Goal: Task Accomplishment & Management: Complete application form

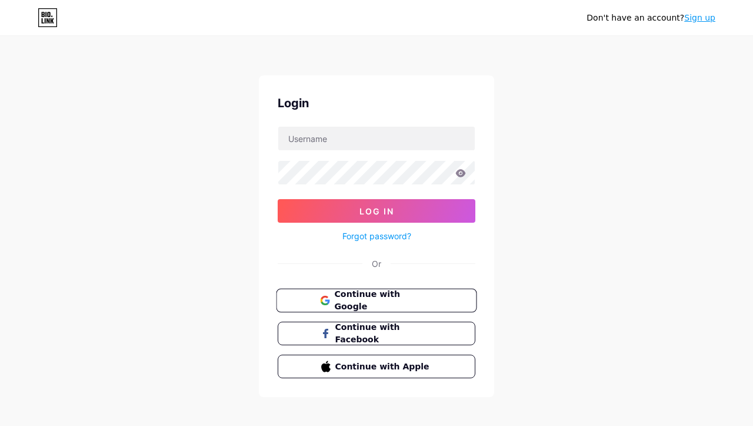
click at [378, 296] on span "Continue with Google" at bounding box center [383, 300] width 98 height 25
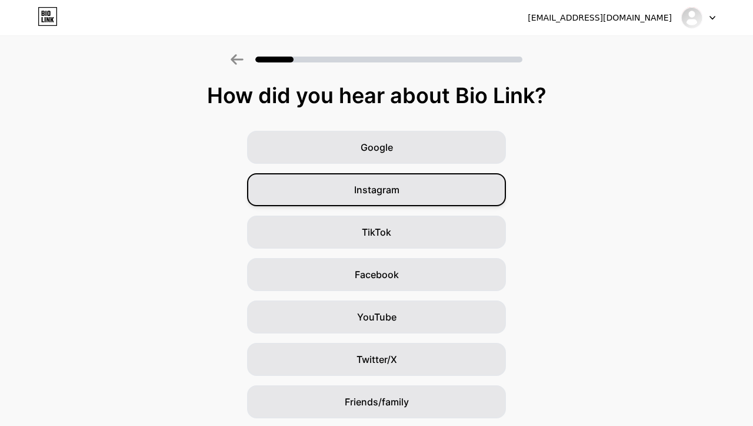
click at [393, 188] on span "Instagram" at bounding box center [376, 189] width 45 height 14
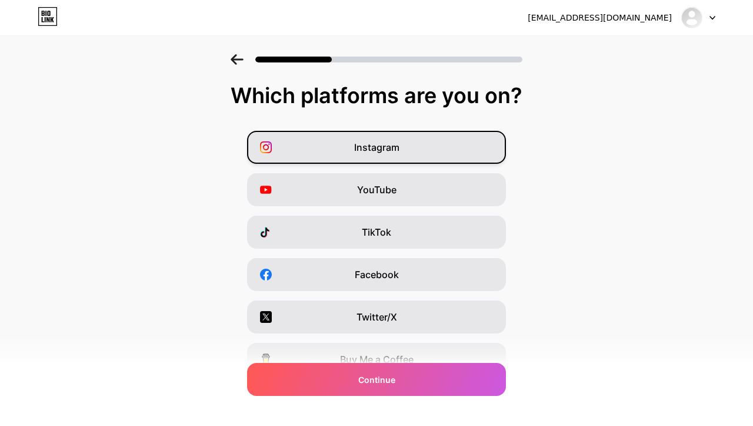
click at [410, 148] on div "Instagram" at bounding box center [376, 147] width 259 height 33
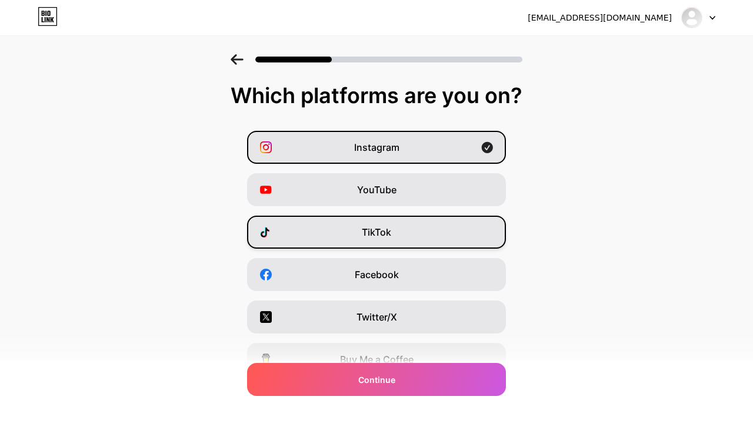
click at [394, 230] on div "TikTok" at bounding box center [376, 231] width 259 height 33
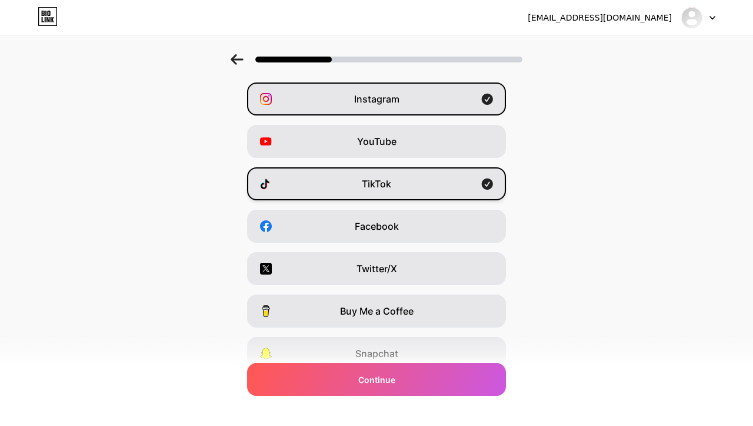
scroll to position [48, 1]
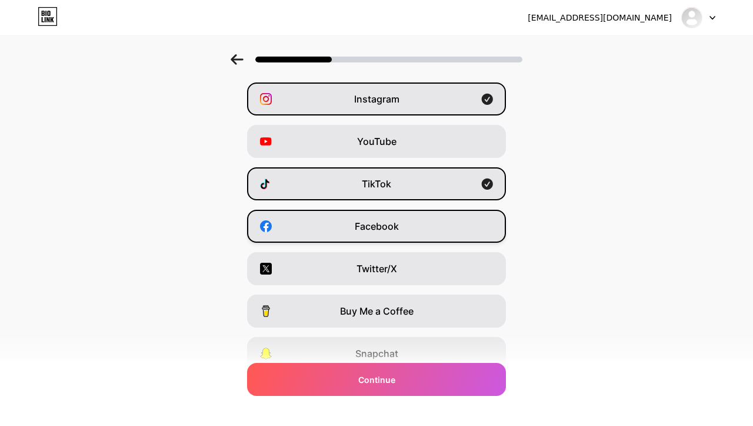
click at [394, 230] on span "Facebook" at bounding box center [377, 226] width 44 height 14
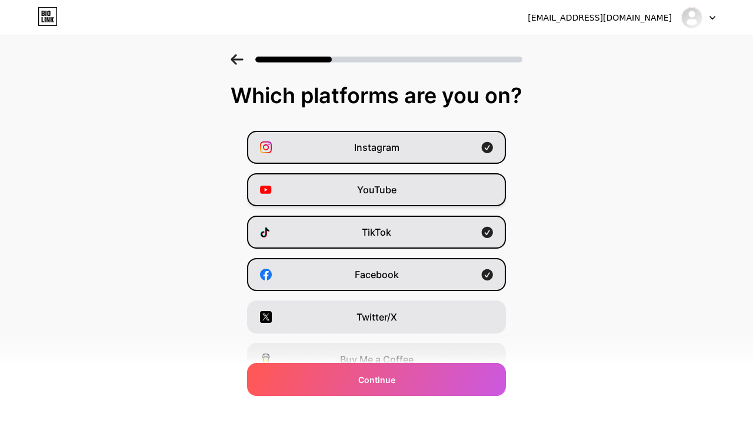
scroll to position [0, 0]
click at [403, 195] on div "YouTube" at bounding box center [376, 189] width 259 height 33
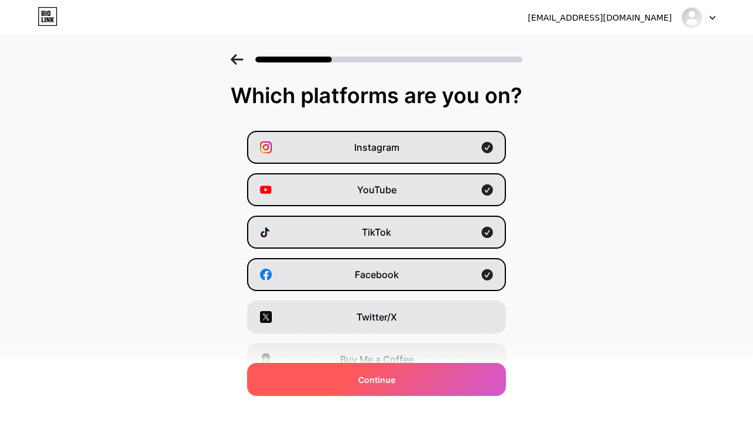
click at [410, 387] on div "Continue" at bounding box center [376, 379] width 259 height 33
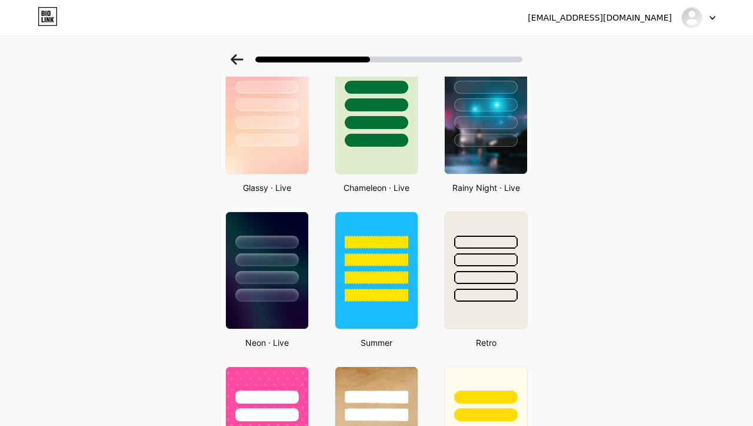
scroll to position [380, 0]
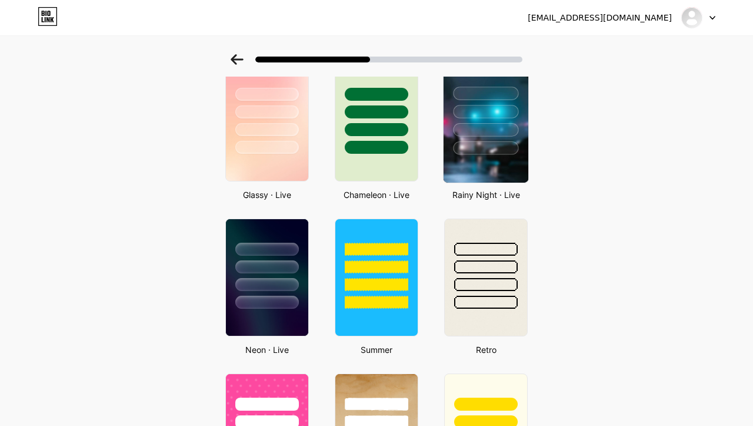
click at [486, 147] on div at bounding box center [485, 148] width 65 height 14
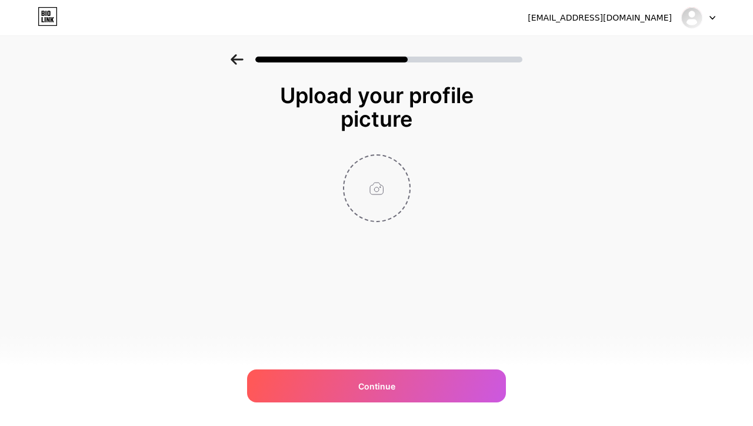
click at [386, 197] on input "file" at bounding box center [376, 187] width 65 height 65
click at [378, 208] on input "file" at bounding box center [376, 187] width 65 height 65
type input "C:\fakepath\logo gretha transport.png"
click at [402, 162] on circle at bounding box center [403, 163] width 13 height 13
click at [380, 193] on input "file" at bounding box center [376, 187] width 65 height 65
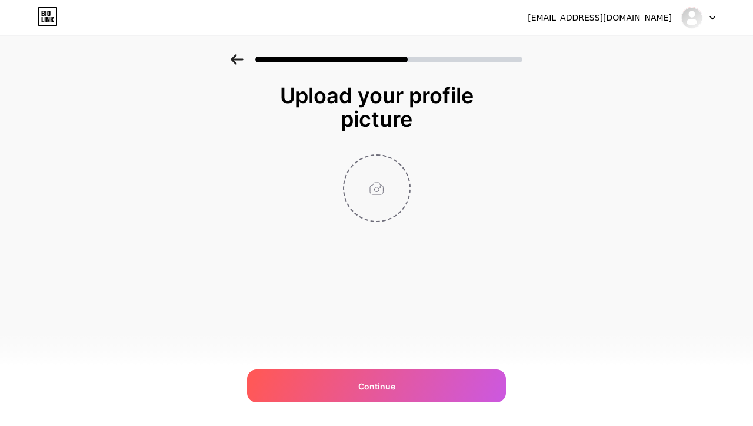
type input "C:\fakepath\logo gretha transport.jpg"
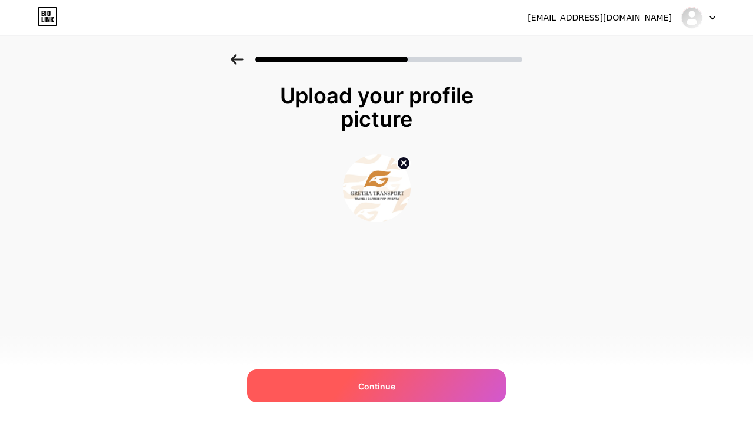
click at [433, 385] on div "Continue" at bounding box center [376, 385] width 259 height 33
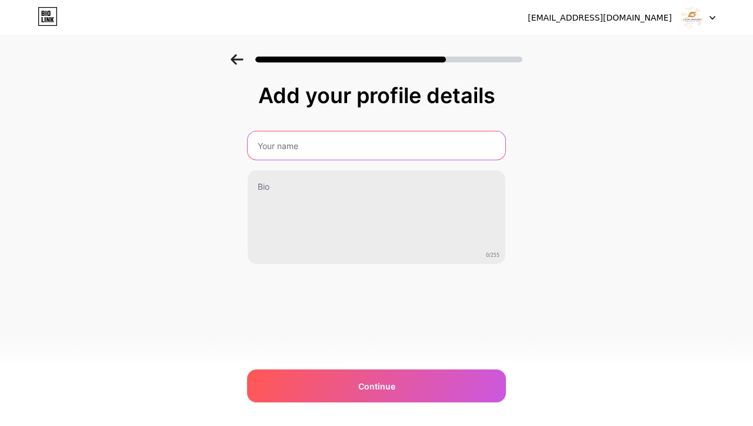
click at [331, 150] on input "text" at bounding box center [377, 145] width 258 height 28
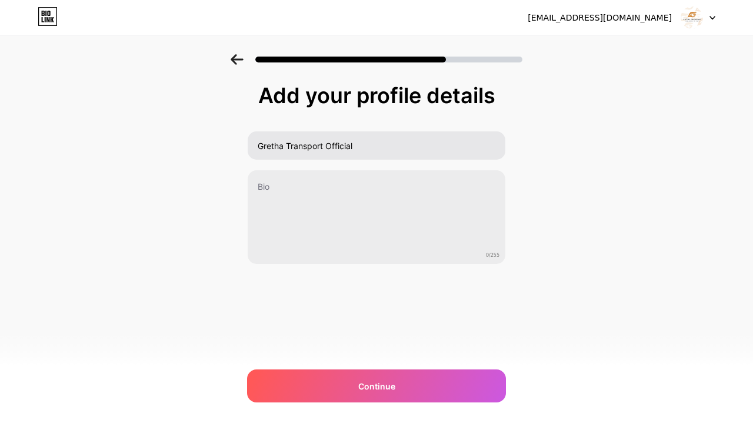
click at [362, 150] on input "Gretha Transport Official" at bounding box center [377, 145] width 258 height 28
type input "Gretha Transport"
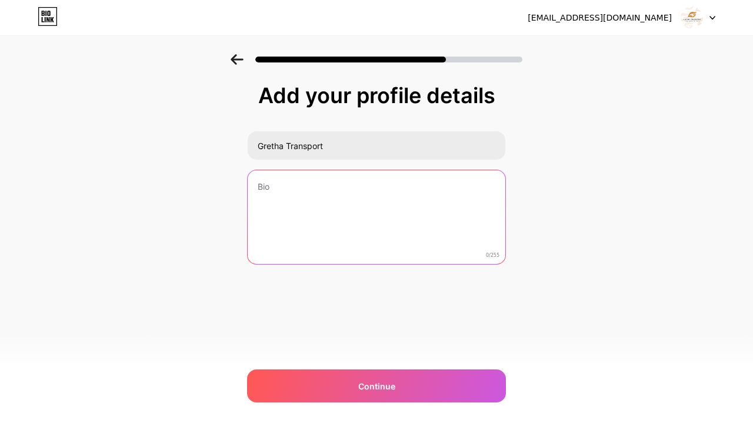
click at [321, 227] on textarea at bounding box center [377, 217] width 258 height 95
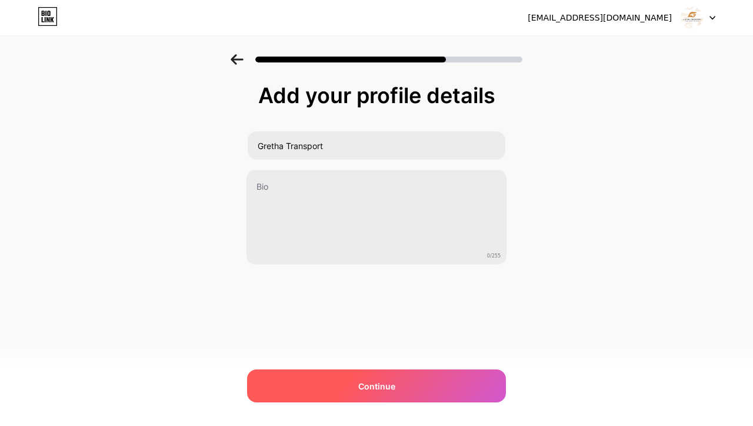
click at [455, 378] on div "Continue" at bounding box center [376, 385] width 259 height 33
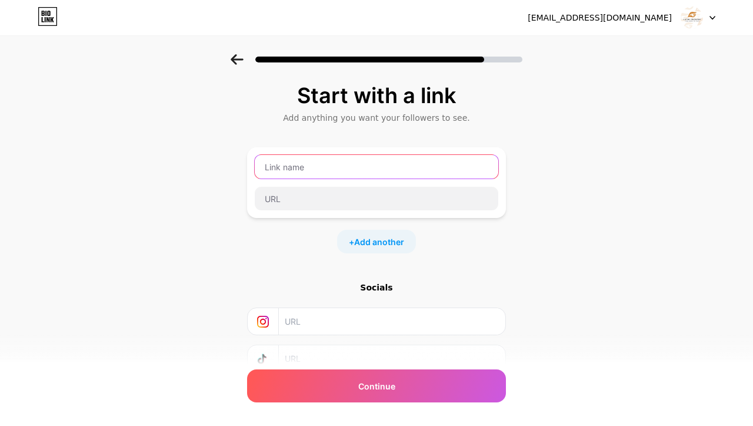
click at [349, 162] on input "text" at bounding box center [377, 167] width 244 height 24
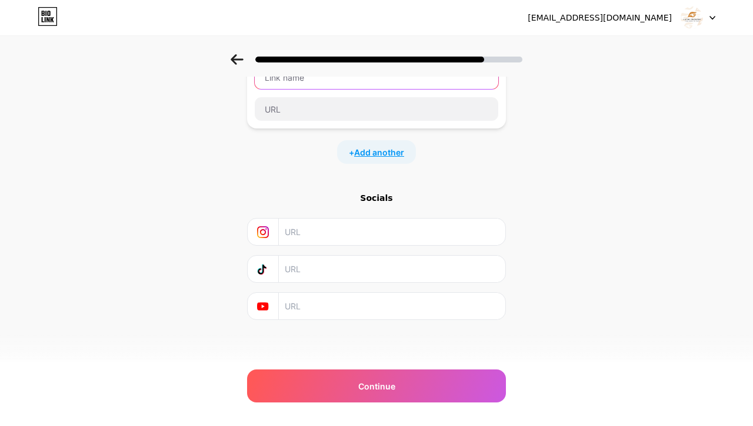
scroll to position [89, 0]
click at [386, 150] on span "Add another" at bounding box center [379, 152] width 50 height 12
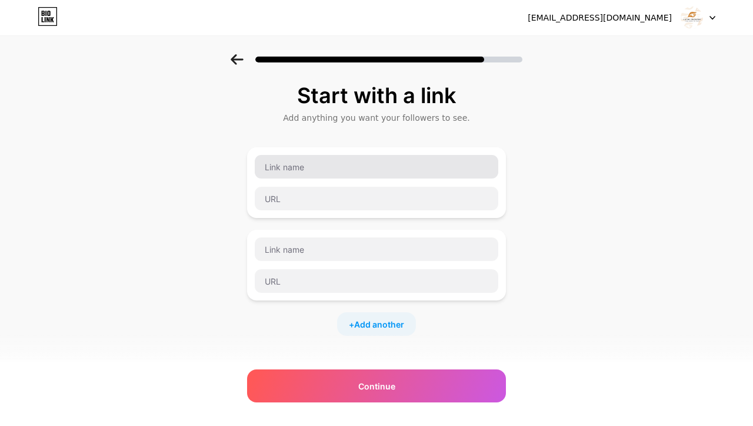
scroll to position [0, 0]
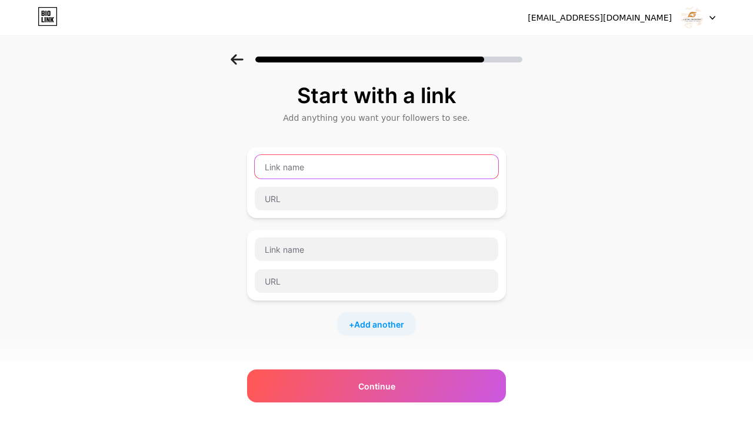
click at [288, 169] on input "text" at bounding box center [377, 167] width 244 height 24
type input "L"
type input "WHATSAPP"
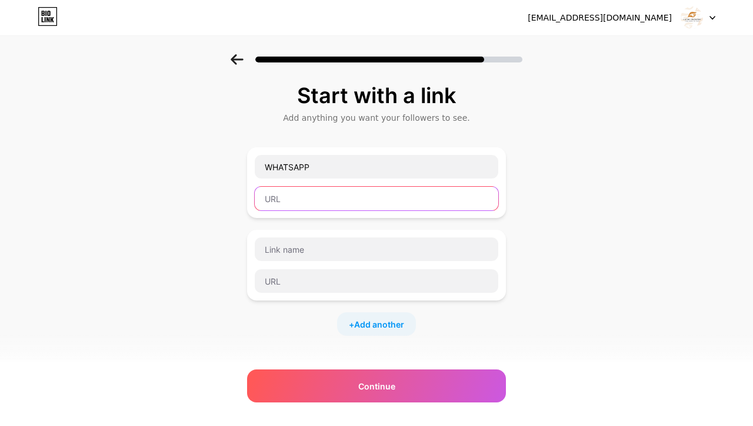
click at [278, 195] on input "text" at bounding box center [377, 199] width 244 height 24
type input "wa.me/6285161613563"
click at [553, 298] on div "Start with a link Add anything you want your followers to see. WHATSAPP wa.me/6…" at bounding box center [376, 302] width 753 height 496
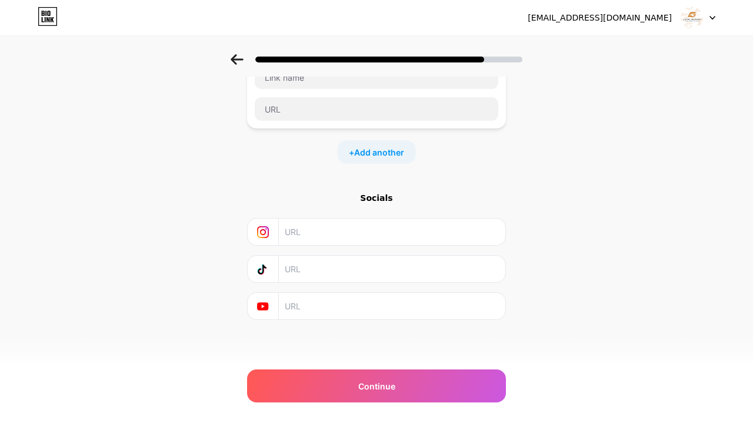
scroll to position [172, 0]
click at [374, 240] on input "text" at bounding box center [392, 231] width 214 height 26
type input "instagram.com/grethatransport"
click at [308, 270] on input "text" at bounding box center [392, 268] width 214 height 26
click at [328, 273] on input "tiktok.com/grethatransport" at bounding box center [392, 268] width 214 height 26
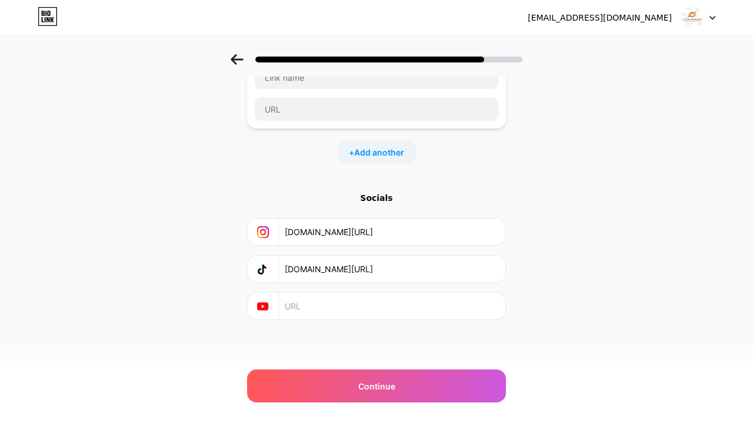
type input "tiktok.com/@grethatransport"
click at [321, 311] on input "text" at bounding box center [392, 306] width 214 height 26
type input "Y"
click at [304, 305] on input "YouTube.com/gre" at bounding box center [392, 306] width 214 height 26
click at [358, 305] on input "YouTube.com/gre" at bounding box center [392, 306] width 214 height 26
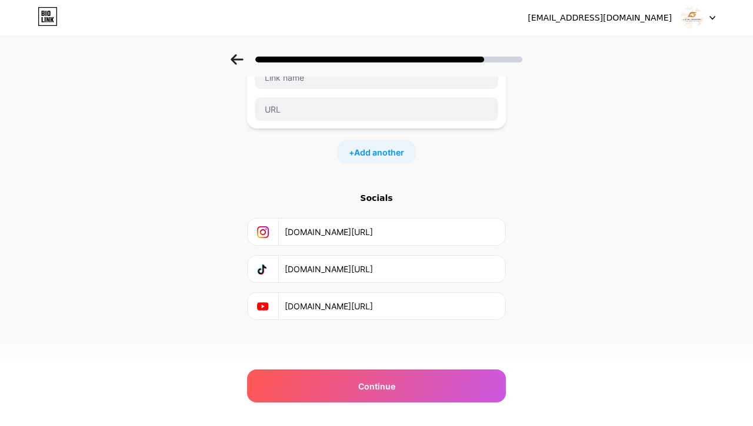
click at [304, 304] on input "YouTube.com/grethatransport" at bounding box center [392, 306] width 214 height 26
click at [340, 304] on input "Youtube.com/grethatransport" at bounding box center [392, 306] width 214 height 26
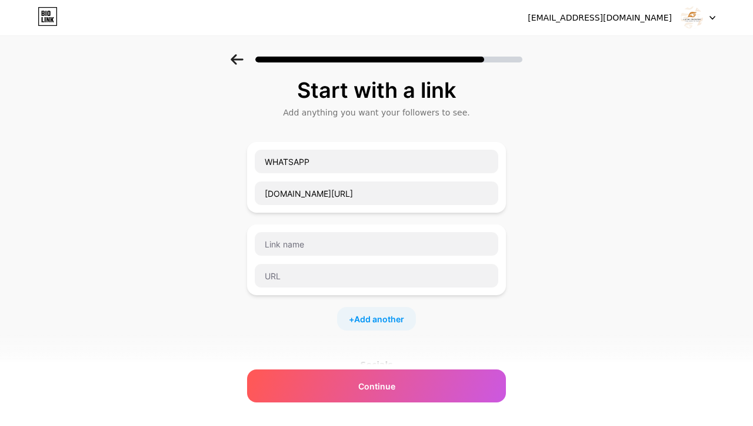
scroll to position [4, 0]
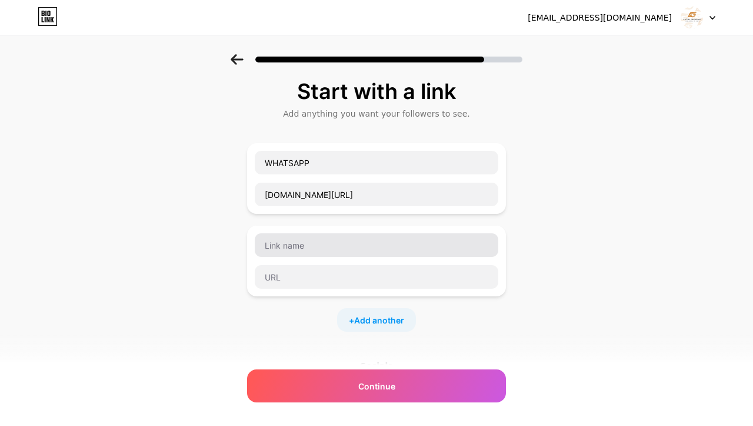
type input "Youtube.com/@grethatransport"
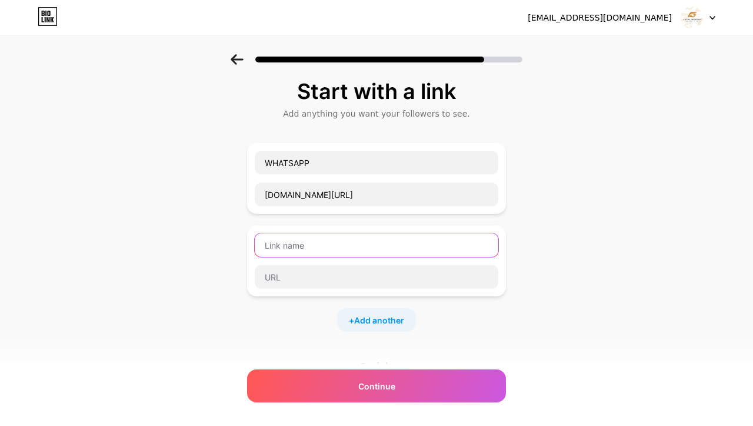
click at [368, 250] on input "text" at bounding box center [377, 245] width 244 height 24
type input "L"
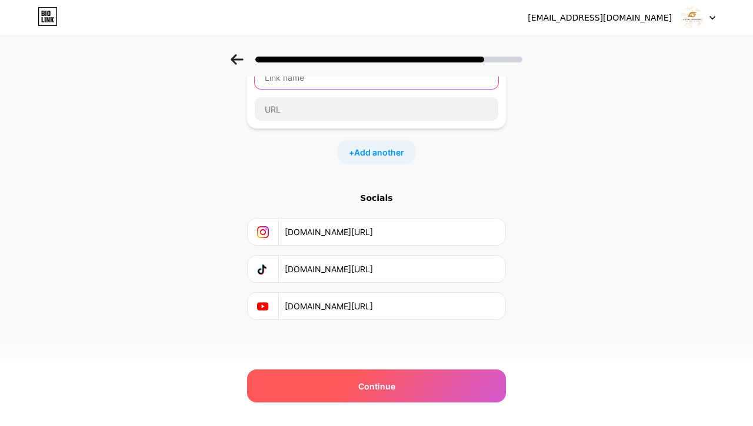
scroll to position [172, 0]
click at [429, 377] on div "Continue" at bounding box center [376, 385] width 259 height 33
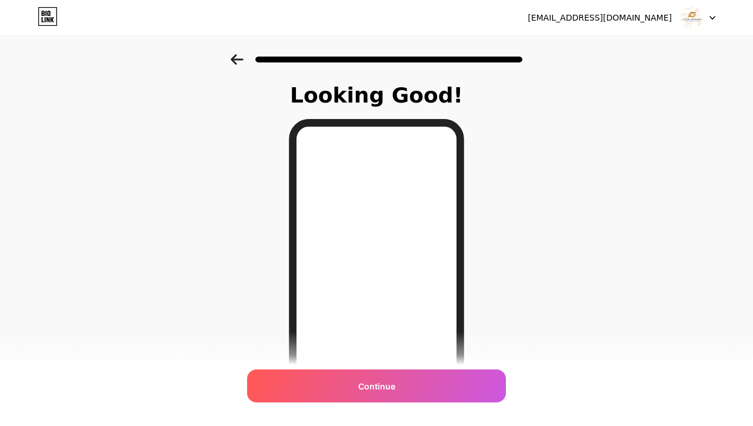
scroll to position [0, 0]
click at [235, 59] on icon at bounding box center [237, 59] width 12 height 11
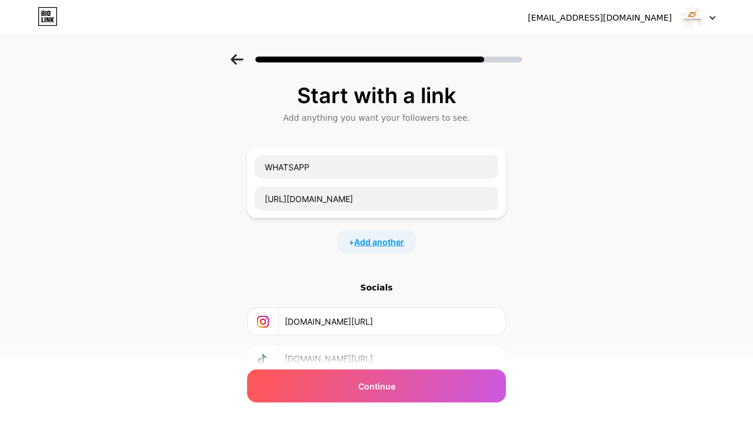
scroll to position [47, 0]
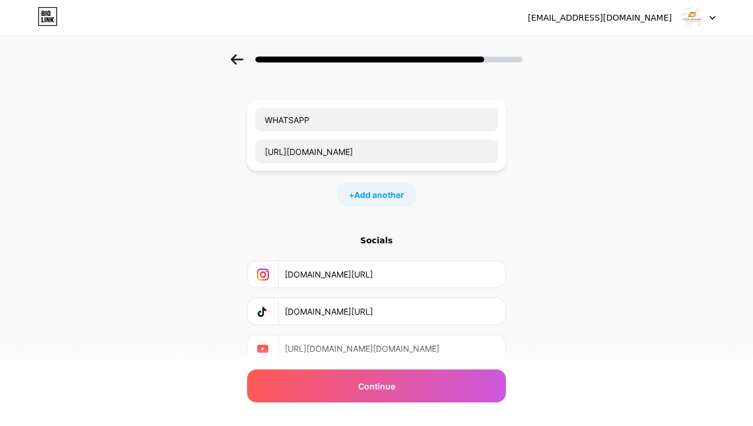
drag, startPoint x: 417, startPoint y: 274, endPoint x: 276, endPoint y: 275, distance: 141.3
click at [276, 275] on div "instagram.com/grethatransport" at bounding box center [377, 274] width 244 height 26
click at [388, 194] on span "Add another" at bounding box center [379, 194] width 50 height 12
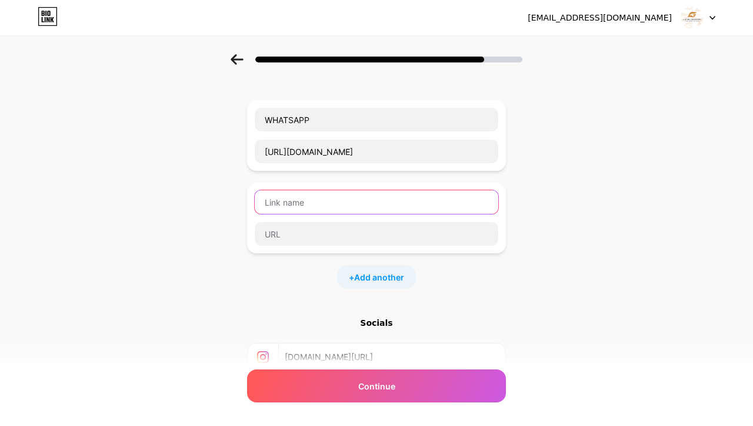
click at [348, 205] on input "text" at bounding box center [377, 202] width 244 height 24
type input "I"
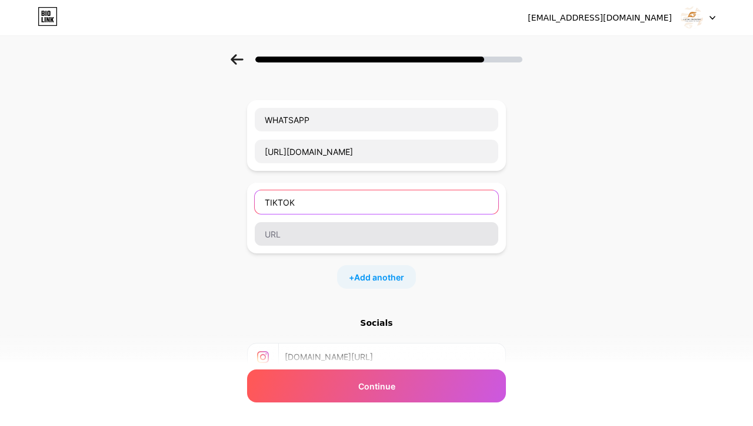
type input "TIKTOK"
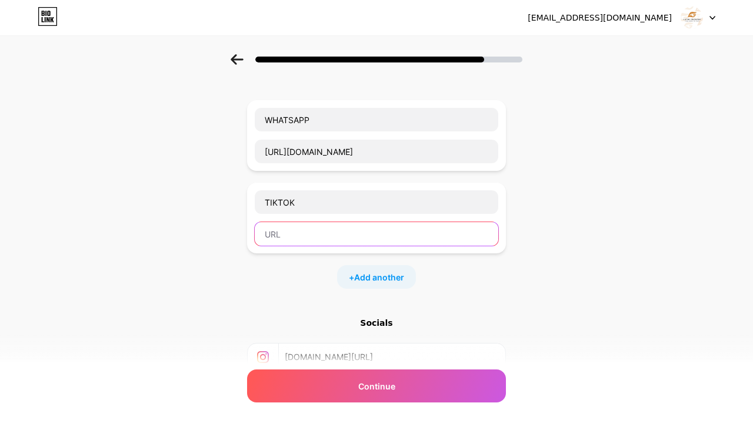
click at [325, 228] on input "text" at bounding box center [377, 234] width 244 height 24
paste input "instagram.com/grethatransport"
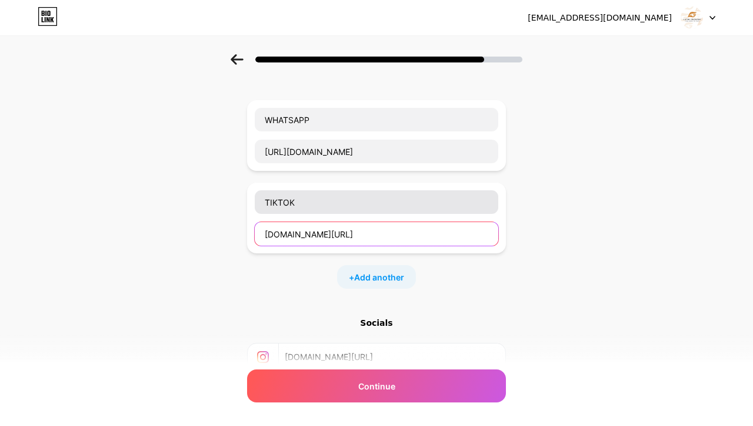
type input "instagram.com/grethatransport"
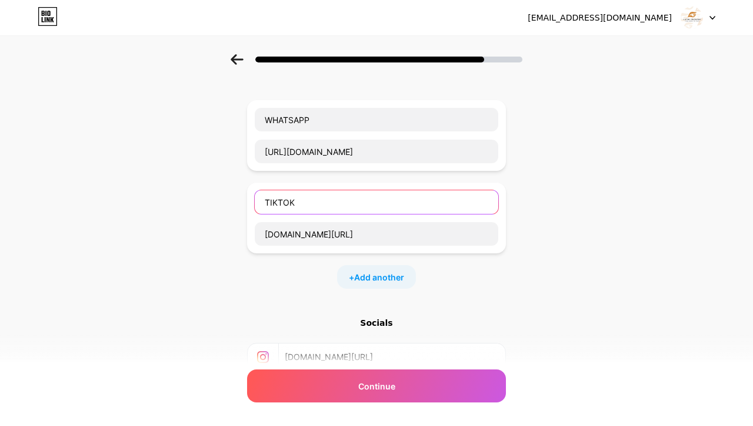
drag, startPoint x: 354, startPoint y: 210, endPoint x: 257, endPoint y: 206, distance: 97.2
click at [257, 206] on input "TIKTOK" at bounding box center [377, 202] width 244 height 24
type input "INSTAGRAM"
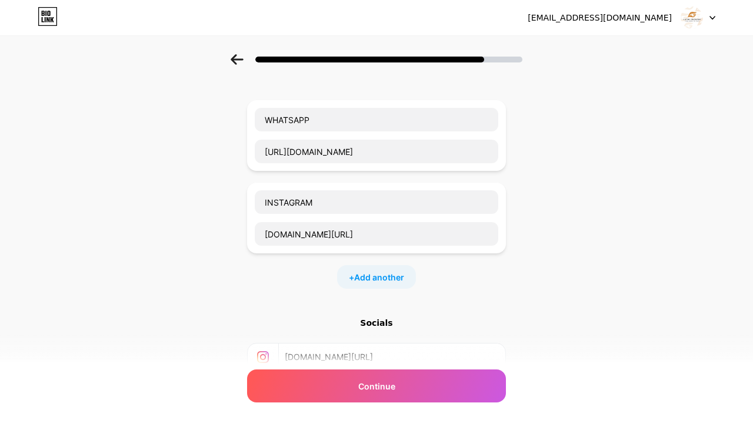
click at [378, 284] on div "+ Add another" at bounding box center [376, 277] width 79 height 24
click at [306, 283] on input "text" at bounding box center [377, 285] width 244 height 24
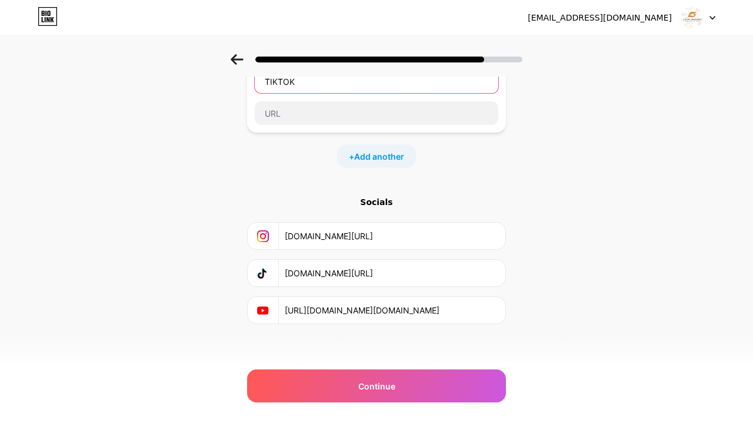
scroll to position [250, 0]
type input "TIKTOK"
drag, startPoint x: 416, startPoint y: 274, endPoint x: 280, endPoint y: 272, distance: 136.0
click at [280, 272] on div "tiktok.com/@grethatransport" at bounding box center [377, 273] width 244 height 26
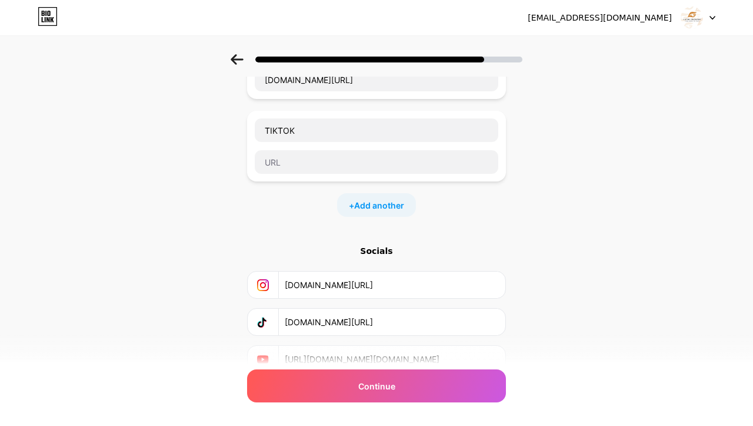
scroll to position [195, 0]
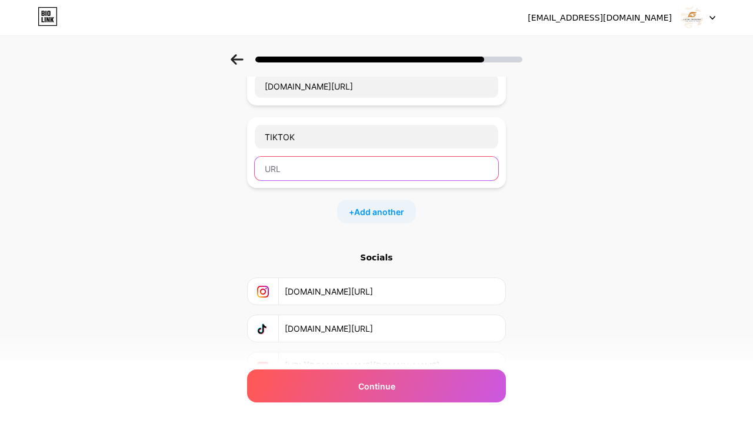
click at [303, 160] on input "text" at bounding box center [377, 169] width 244 height 24
paste input "tiktok.com/@grethatransport"
type input "tiktok.com/@grethatransport"
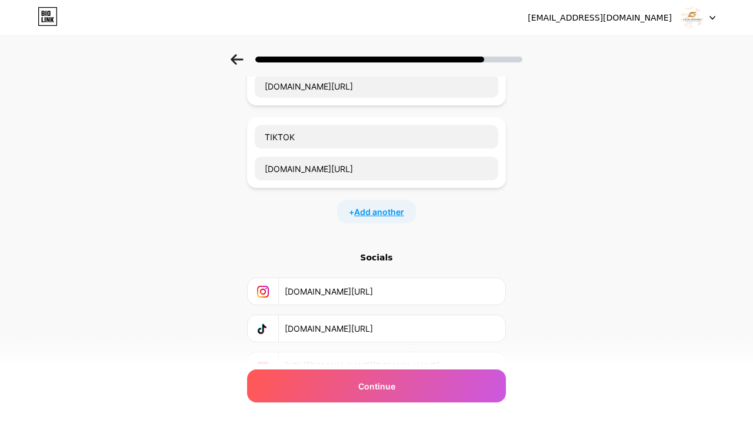
click at [373, 214] on span "Add another" at bounding box center [379, 211] width 50 height 12
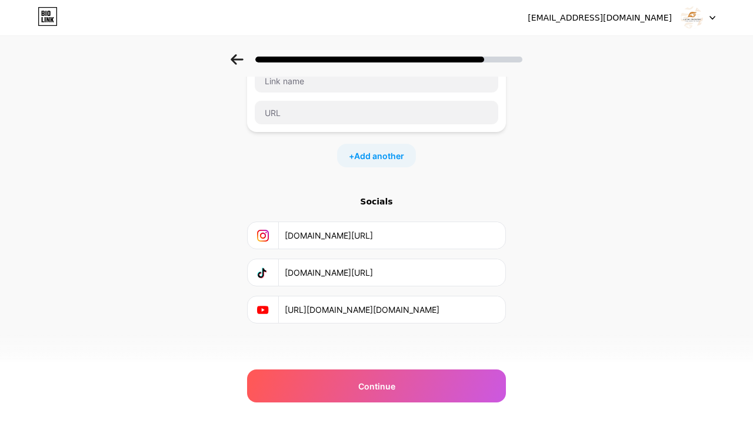
scroll to position [334, 0]
drag, startPoint x: 286, startPoint y: 309, endPoint x: 522, endPoint y: 317, distance: 236.2
click at [522, 317] on div "Start with a link Add anything you want your followers to see. WHATSAPP http://…" at bounding box center [376, 50] width 753 height 661
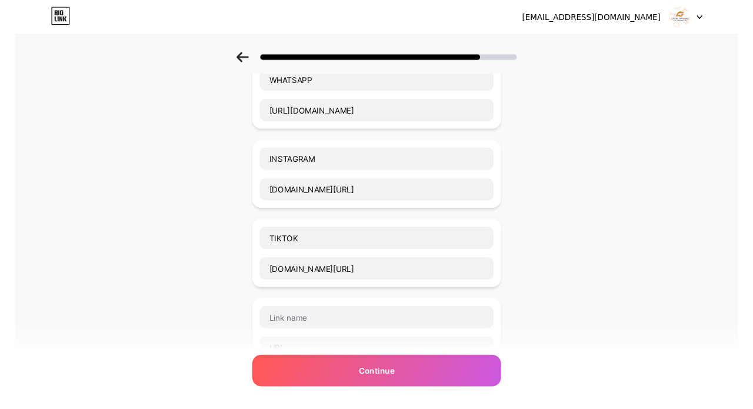
scroll to position [53, 0]
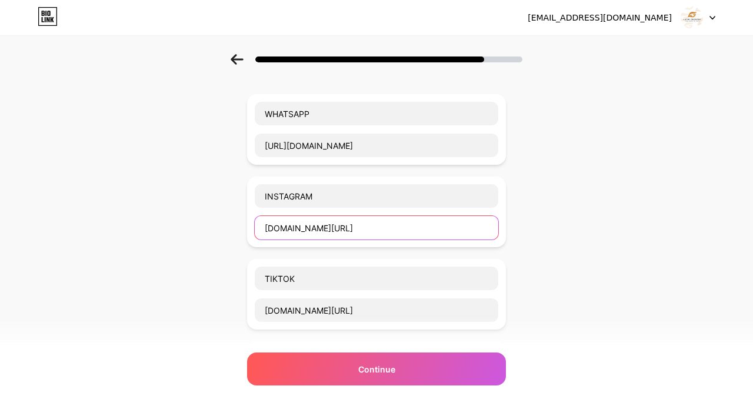
drag, startPoint x: 401, startPoint y: 228, endPoint x: 237, endPoint y: 212, distance: 164.9
click at [237, 212] on div "Start with a link Add anything you want your followers to see. WHATSAPP http://…" at bounding box center [376, 331] width 753 height 661
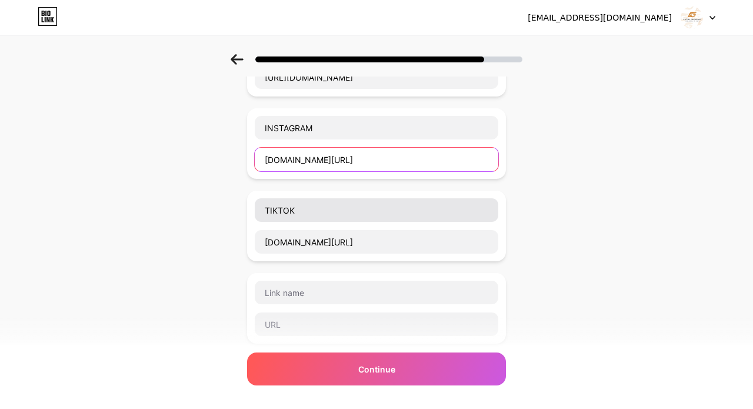
scroll to position [134, 0]
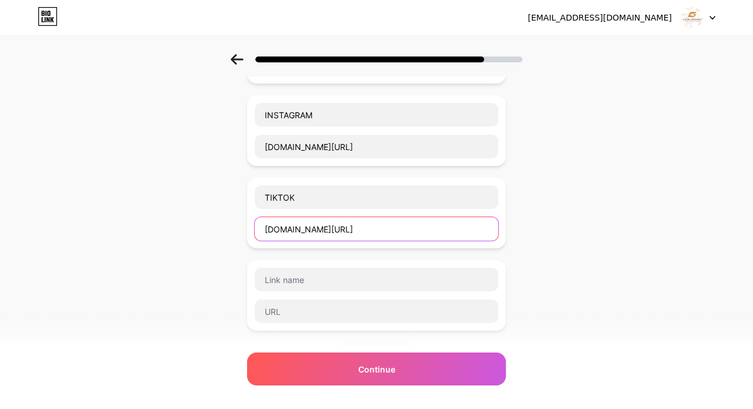
drag, startPoint x: 384, startPoint y: 234, endPoint x: 250, endPoint y: 227, distance: 133.8
click at [250, 227] on div "TIKTOK tiktok.com/@grethatransport" at bounding box center [376, 213] width 259 height 71
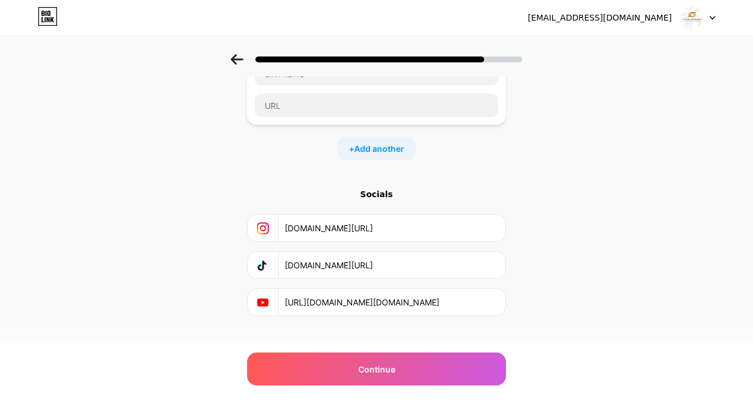
scroll to position [353, 0]
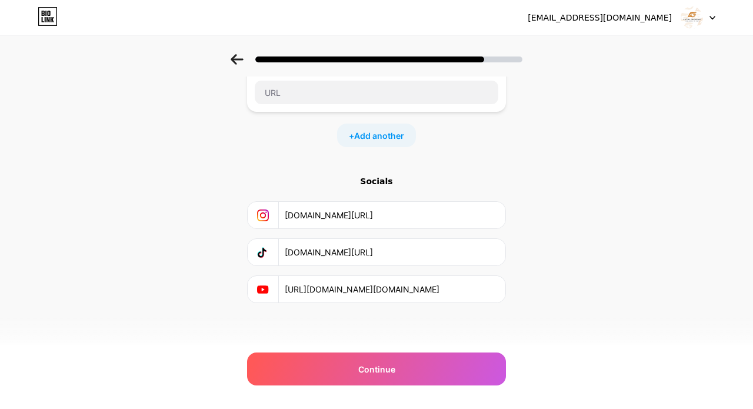
drag, startPoint x: 284, startPoint y: 290, endPoint x: 593, endPoint y: 297, distance: 308.5
click at [593, 297] on div "Start with a link Add anything you want your followers to see. WHATSAPP http://…" at bounding box center [376, 31] width 753 height 661
paste input "https://www.youtube.com/@Grethatransport"
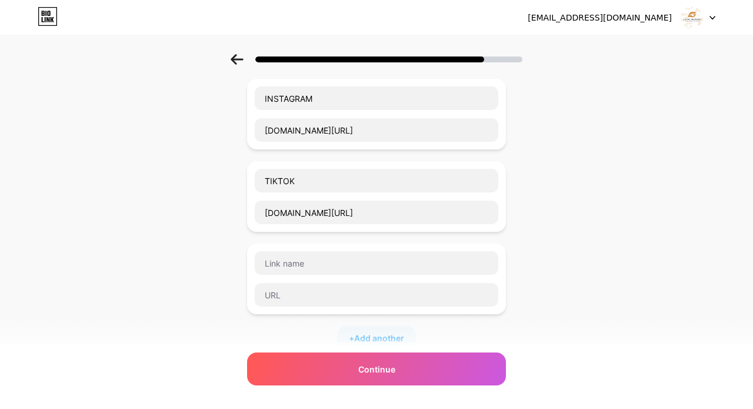
scroll to position [150, 0]
type input "https://www.youtube.com/@Grethatransport"
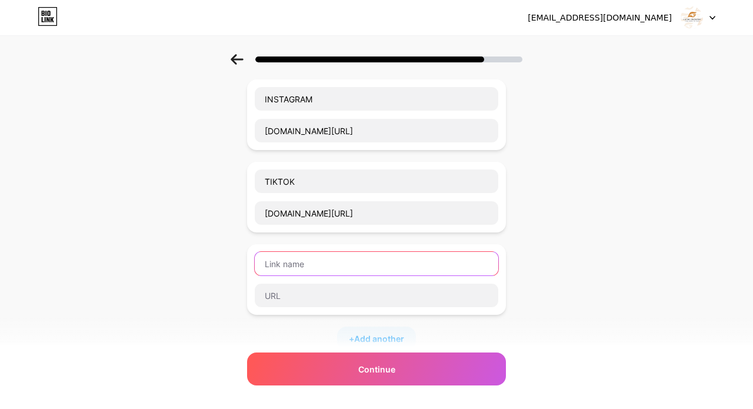
click at [393, 264] on input "text" at bounding box center [377, 264] width 244 height 24
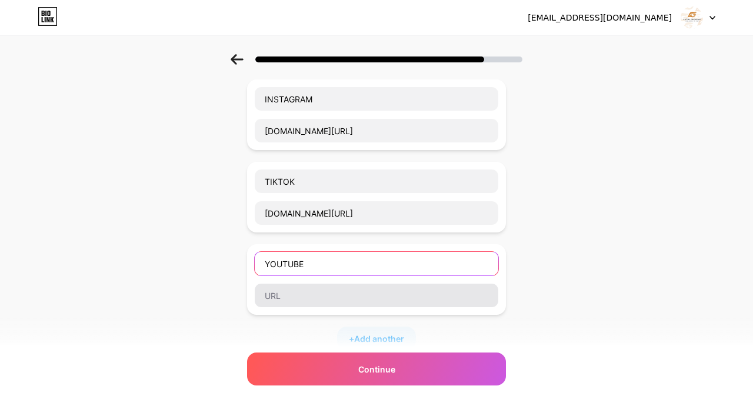
type input "YOUTUBE"
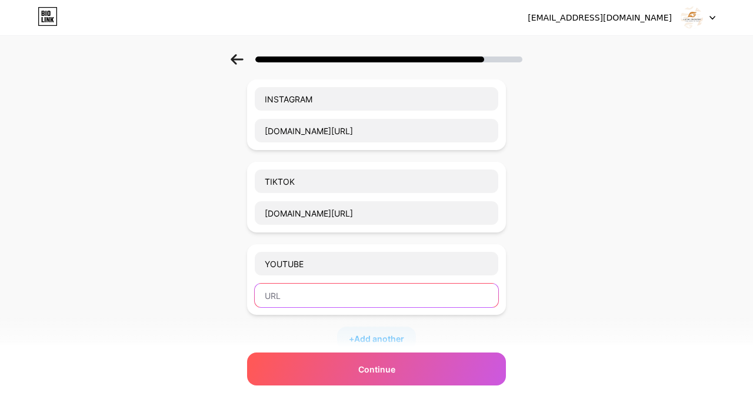
click at [331, 297] on input "text" at bounding box center [377, 296] width 244 height 24
paste input "https://www.youtube.com/@Grethatransport"
type input "https://www.youtube.com/@Grethatransport"
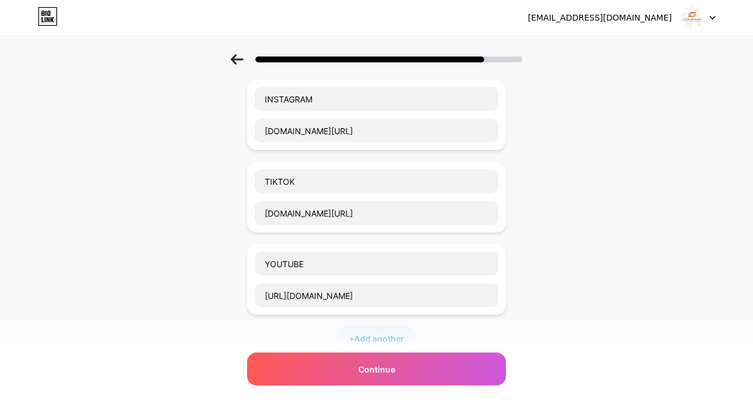
click at [535, 281] on div "Start with a link Add anything you want your followers to see. WHATSAPP http://…" at bounding box center [376, 234] width 753 height 661
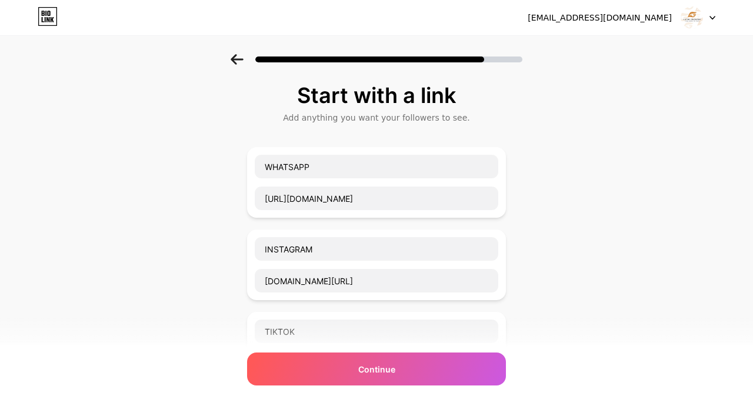
scroll to position [0, 0]
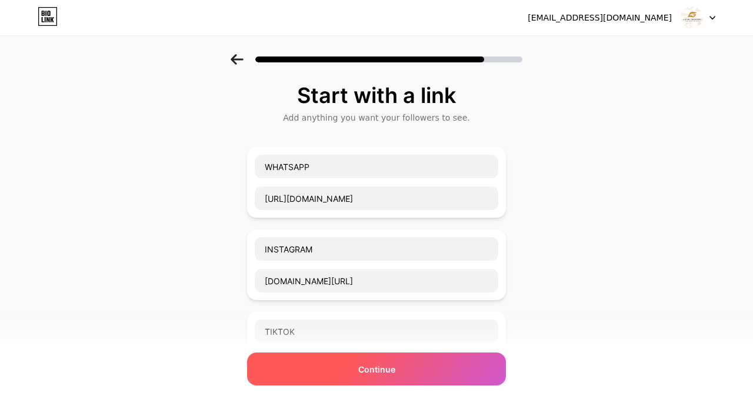
click at [406, 375] on div "Continue" at bounding box center [376, 369] width 259 height 33
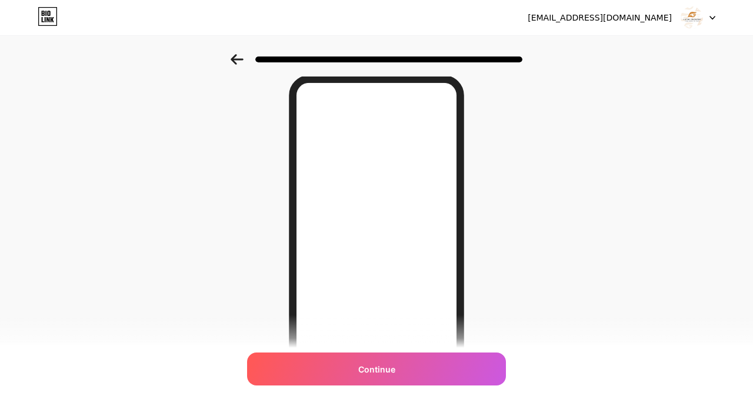
scroll to position [65, 0]
click at [235, 57] on icon at bounding box center [237, 59] width 12 height 11
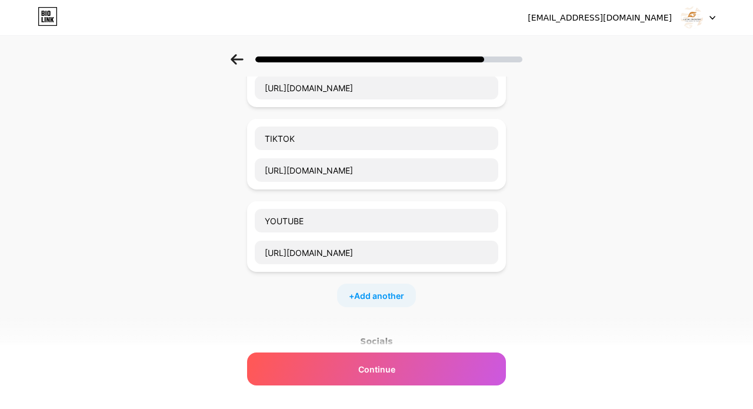
scroll to position [275, 0]
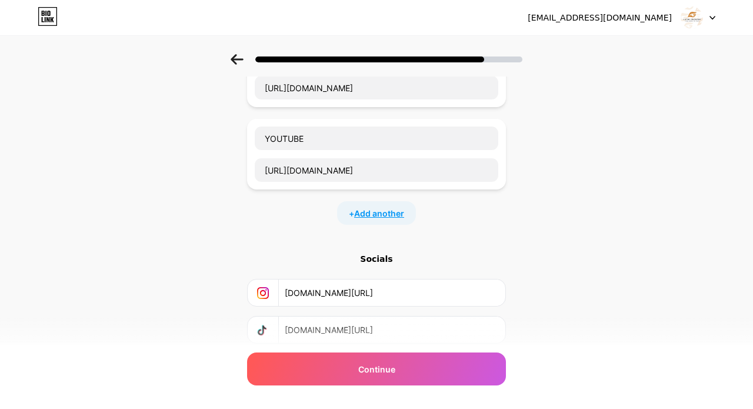
click at [372, 212] on span "Add another" at bounding box center [379, 213] width 50 height 12
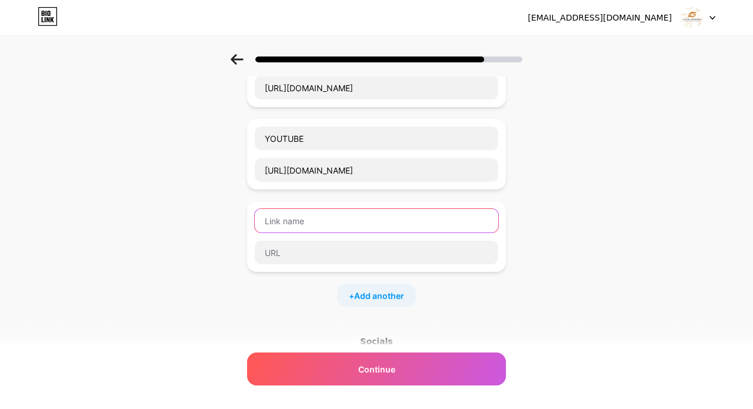
click at [351, 219] on input "text" at bounding box center [377, 221] width 244 height 24
type input "LOCATION"
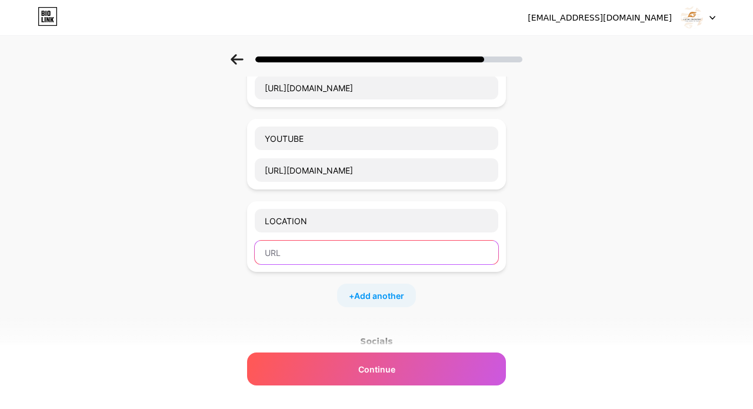
click at [303, 243] on input "text" at bounding box center [377, 253] width 244 height 24
paste input "https://maps.app.goo.gl/vQAzeJcvYsKH1DjN7"
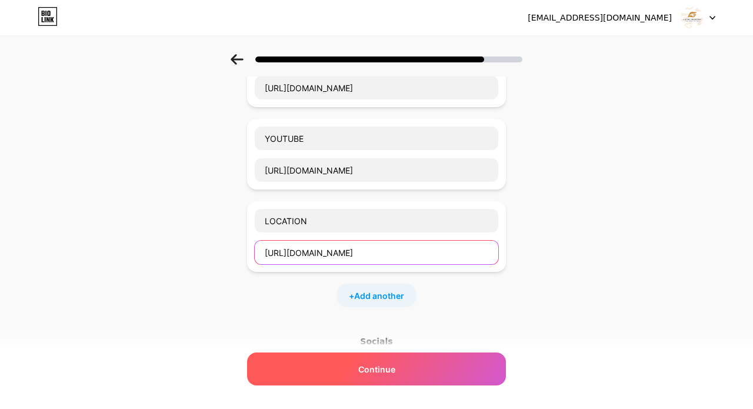
type input "https://maps.app.goo.gl/vQAzeJcvYsKH1DjN7"
click at [400, 362] on div "Continue" at bounding box center [376, 369] width 259 height 33
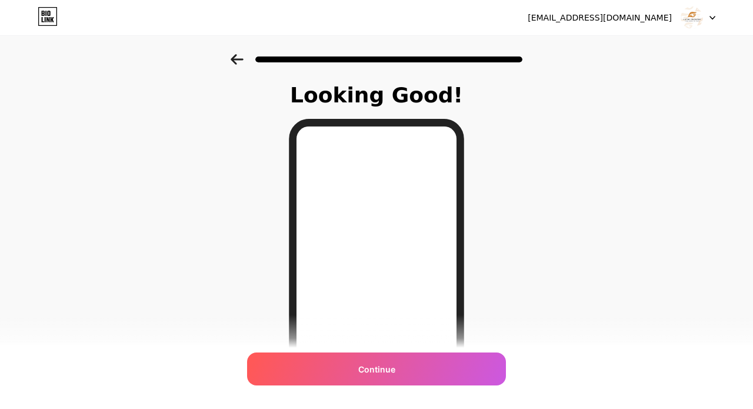
scroll to position [0, 0]
click at [234, 60] on icon at bounding box center [237, 59] width 12 height 11
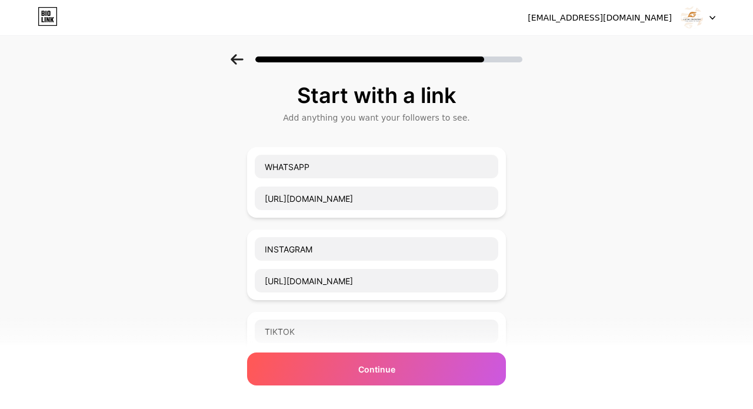
click at [331, 127] on div "Start with a link Add anything you want your followers to see. WHATSAPP http://…" at bounding box center [376, 411] width 259 height 655
drag, startPoint x: 497, startPoint y: 236, endPoint x: 501, endPoint y: 250, distance: 14.7
click at [501, 220] on div "WHATSAPP http://wa.me/6285161613563 INSTAGRAM http://instagram.com/grethatransp…" at bounding box center [376, 365] width 259 height 436
drag, startPoint x: 502, startPoint y: 245, endPoint x: 508, endPoint y: 238, distance: 9.7
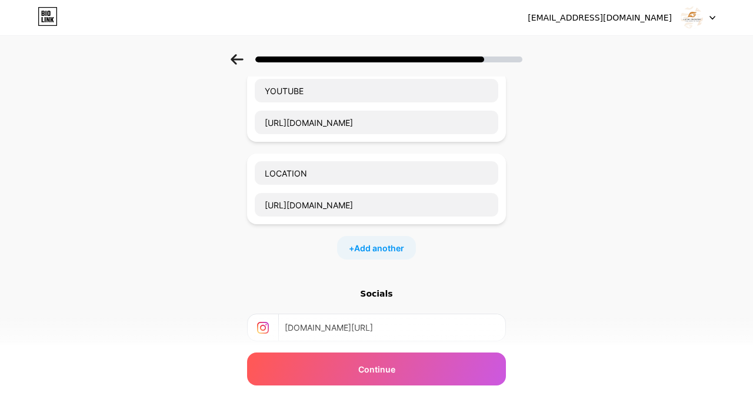
scroll to position [324, 0]
click at [390, 246] on span "Add another" at bounding box center [379, 247] width 50 height 12
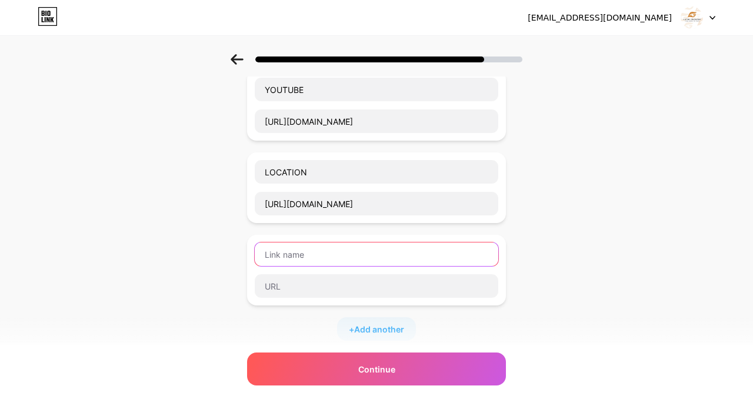
click at [335, 259] on input "text" at bounding box center [377, 255] width 244 height 24
type input "PRICELIST"
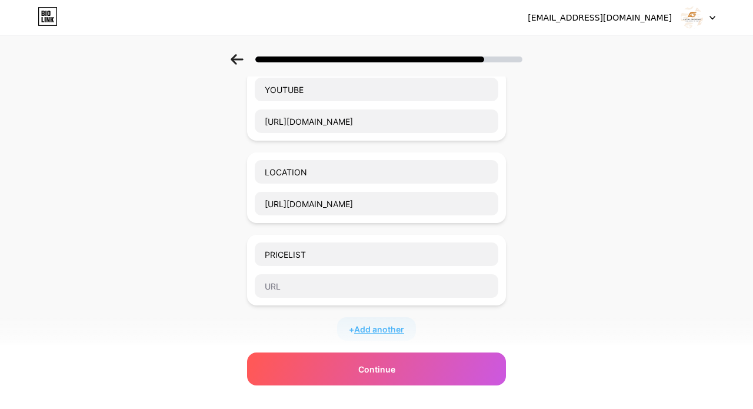
click at [367, 325] on span "Add another" at bounding box center [379, 329] width 50 height 12
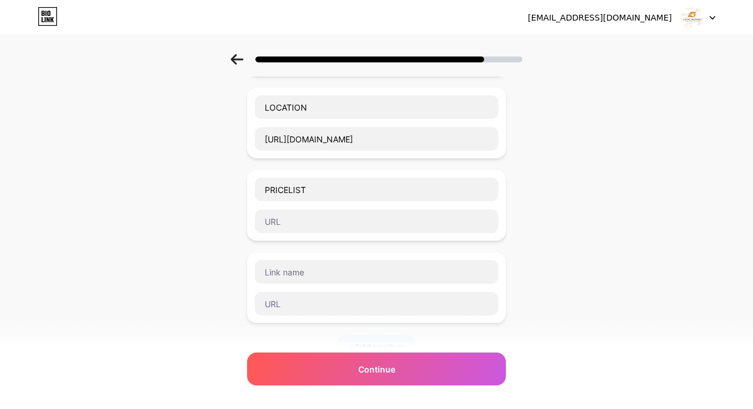
scroll to position [400, 0]
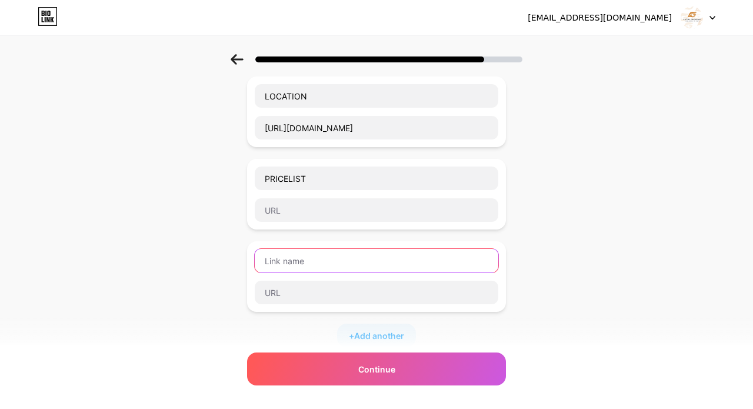
click at [319, 263] on input "text" at bounding box center [377, 261] width 244 height 24
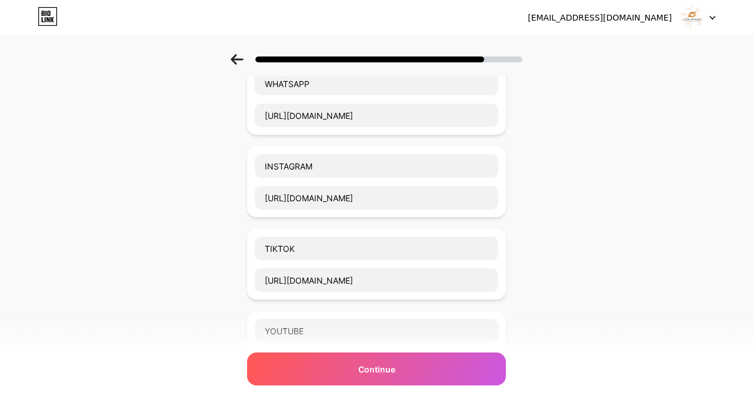
scroll to position [115, 0]
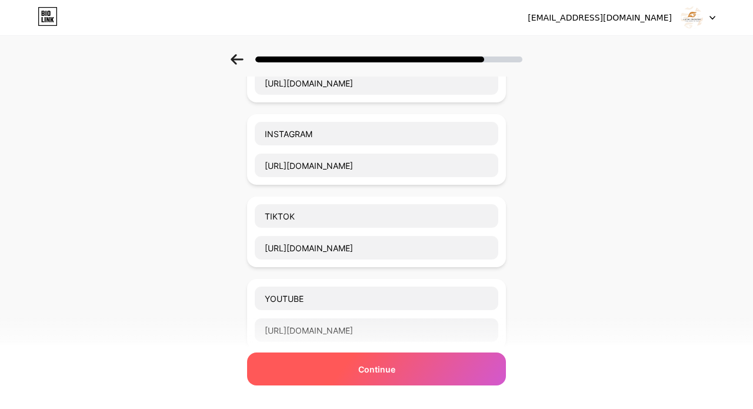
type input "REVIEW"
click at [360, 373] on span "Continue" at bounding box center [376, 369] width 37 height 12
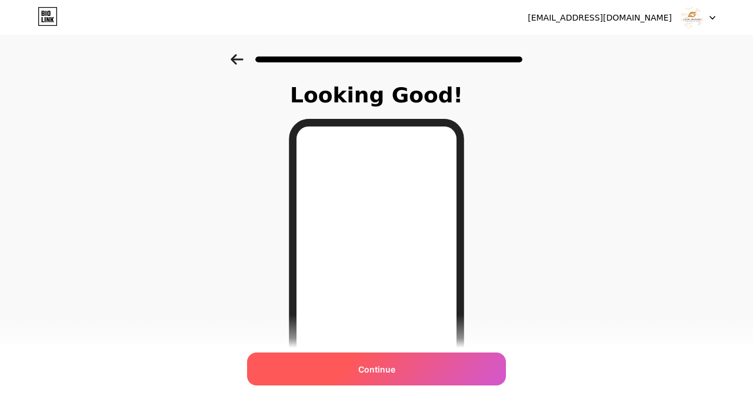
scroll to position [0, 0]
click at [378, 368] on span "Continue" at bounding box center [376, 369] width 37 height 12
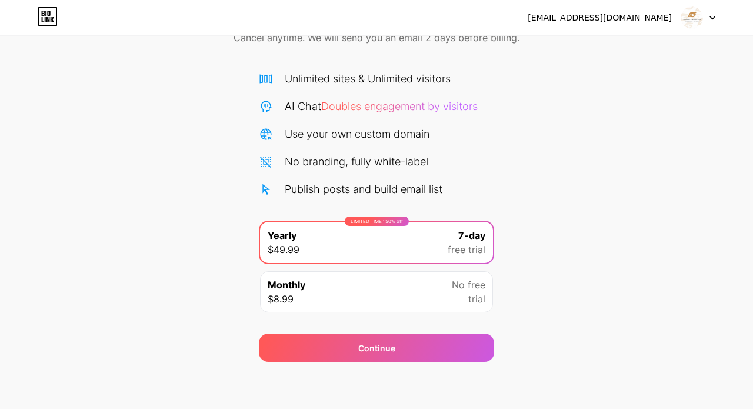
scroll to position [65, 0]
